Goal: Information Seeking & Learning: Learn about a topic

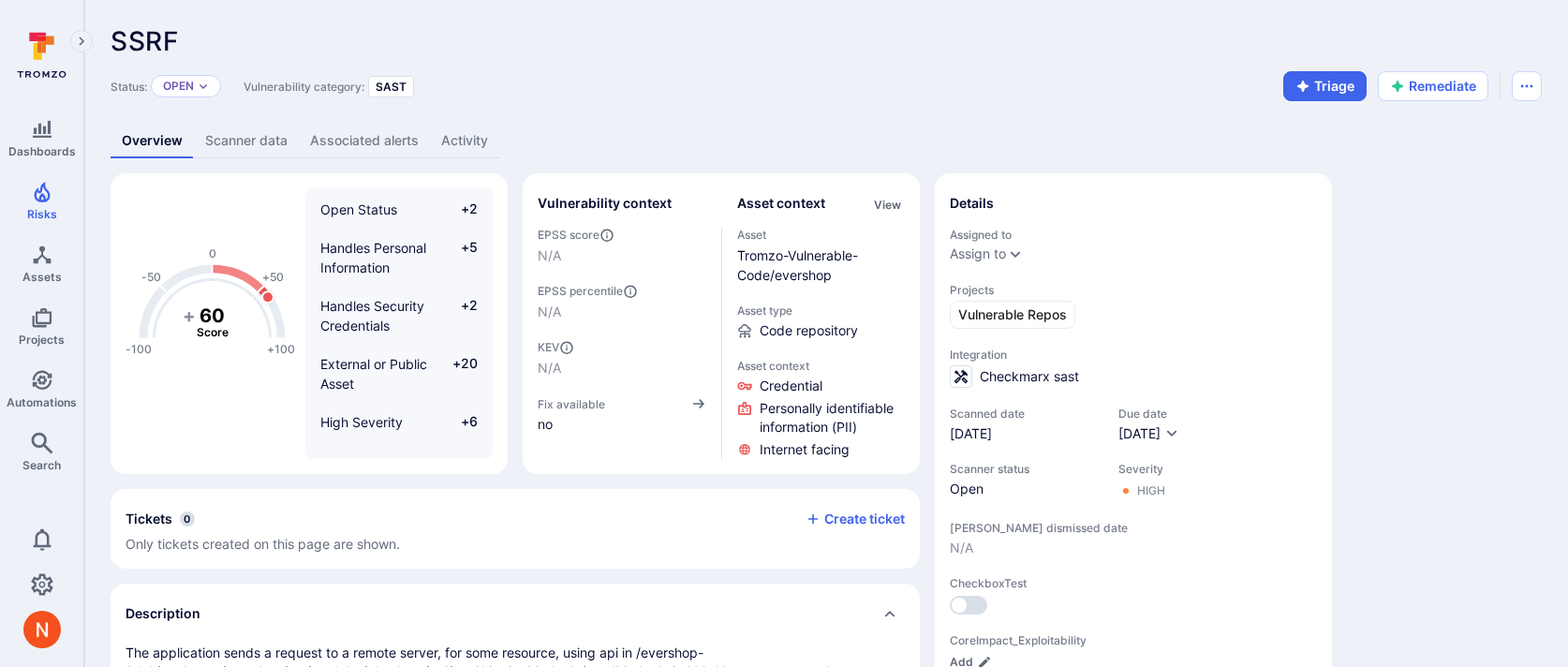
click at [251, 145] on link "Scanner data" at bounding box center [246, 140] width 105 height 35
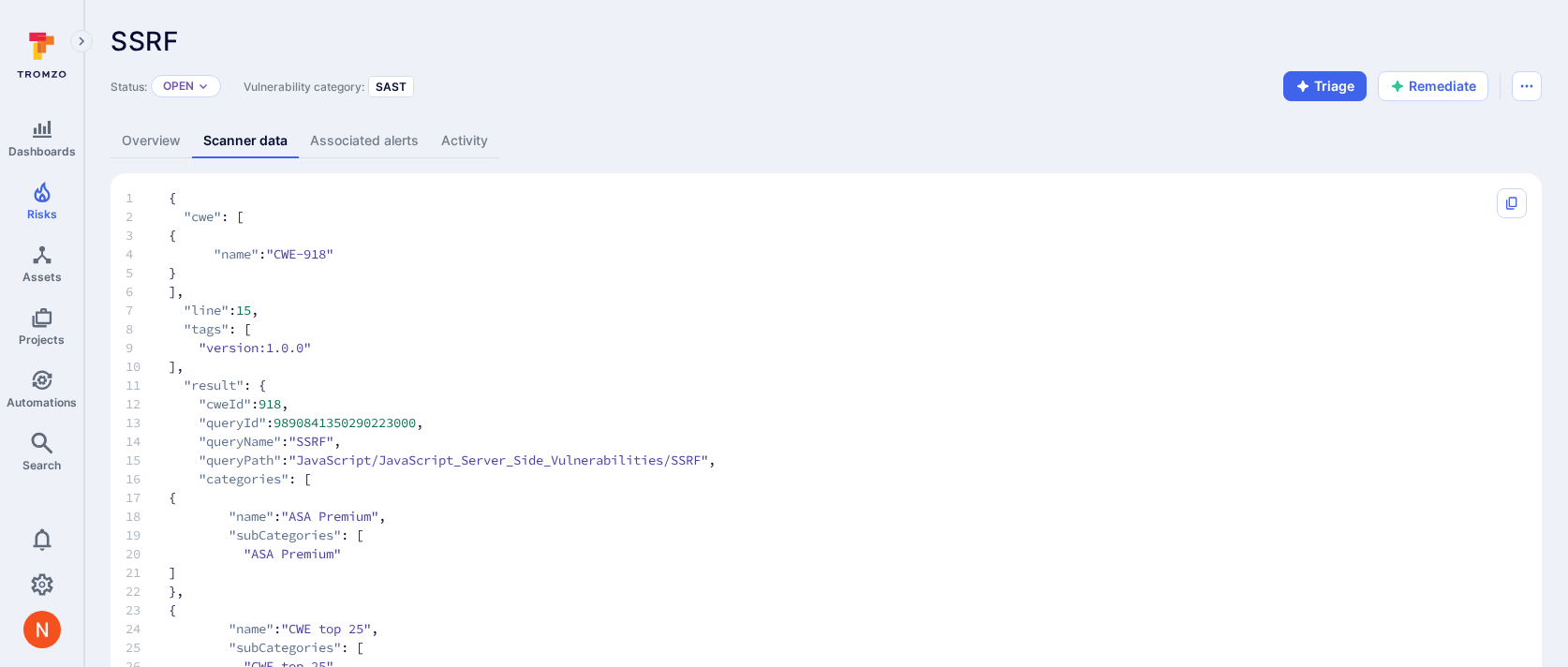
click at [170, 132] on link "Overview" at bounding box center [151, 140] width 82 height 35
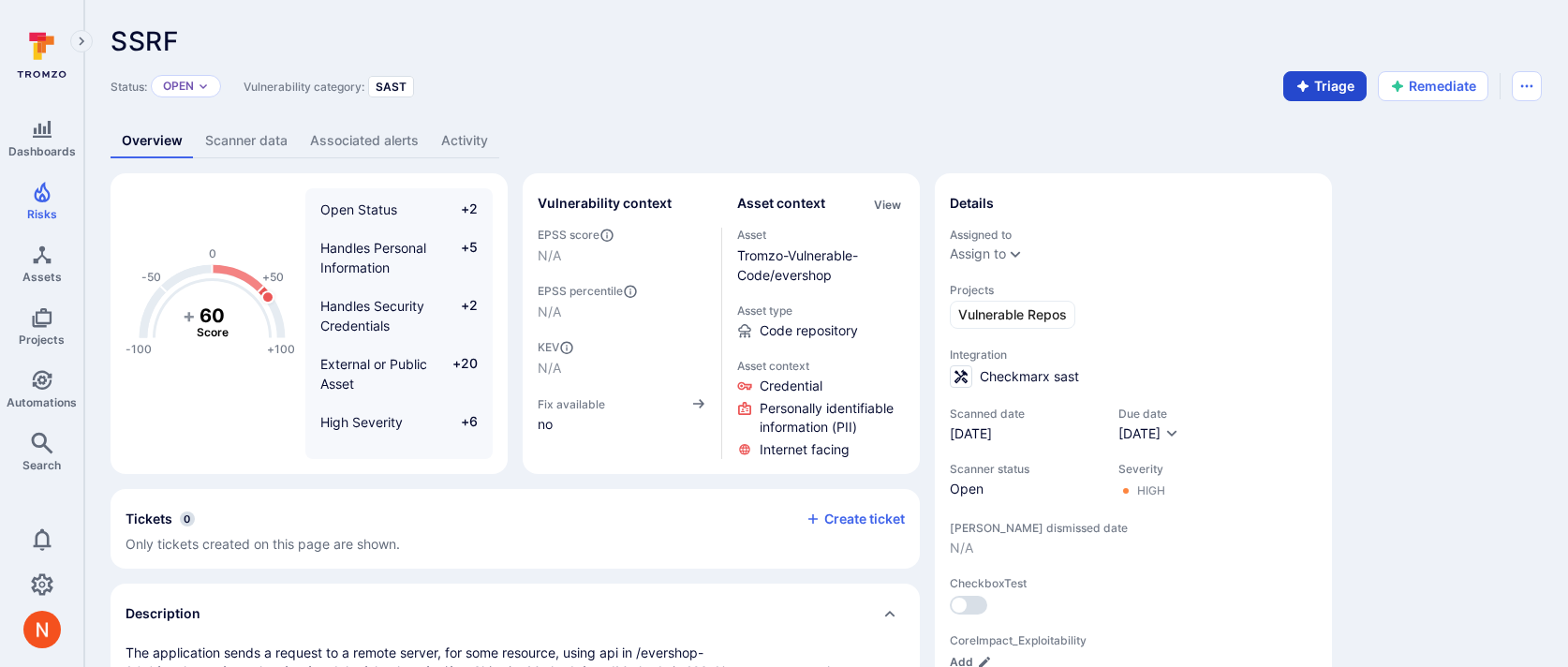
click at [1295, 87] on icon "button" at bounding box center [1302, 87] width 15 height 15
